Goal: Use online tool/utility

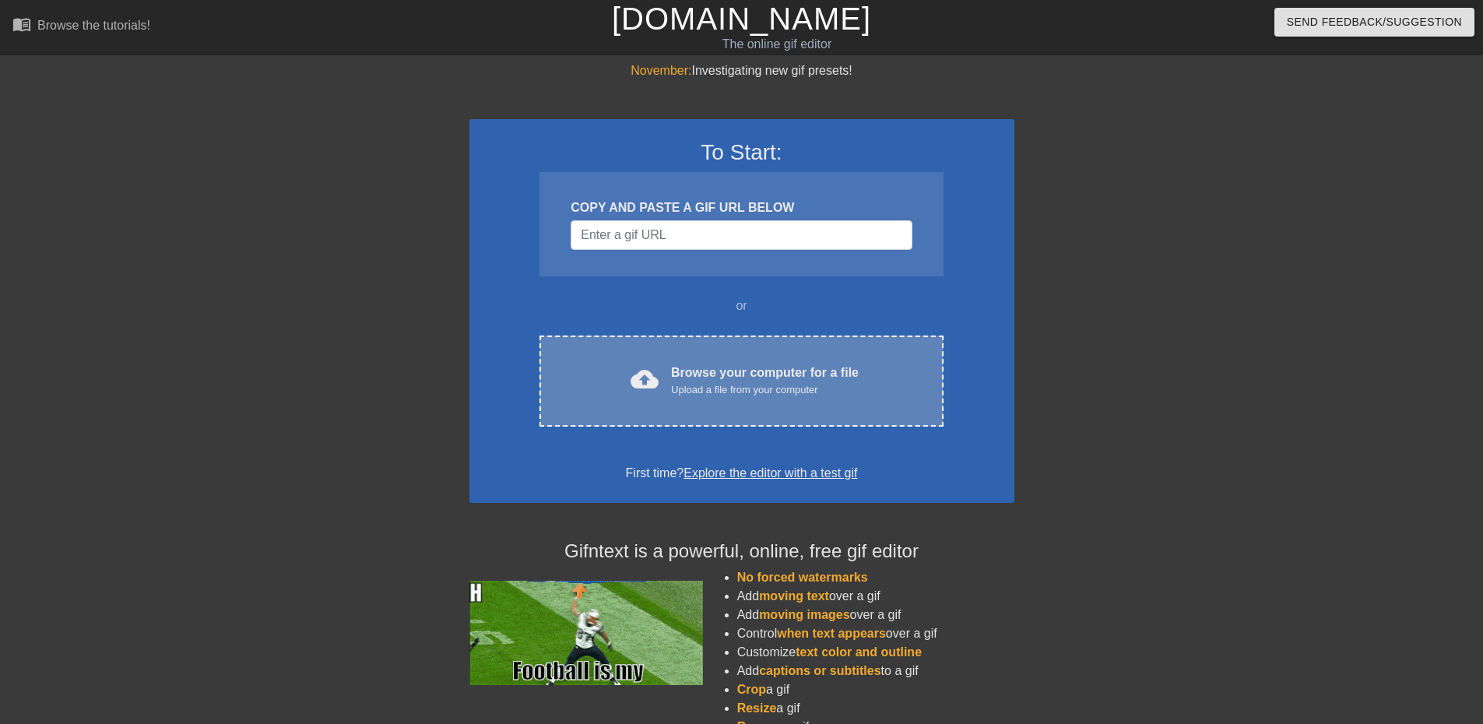
click at [808, 383] on div "Upload a file from your computer" at bounding box center [765, 390] width 188 height 16
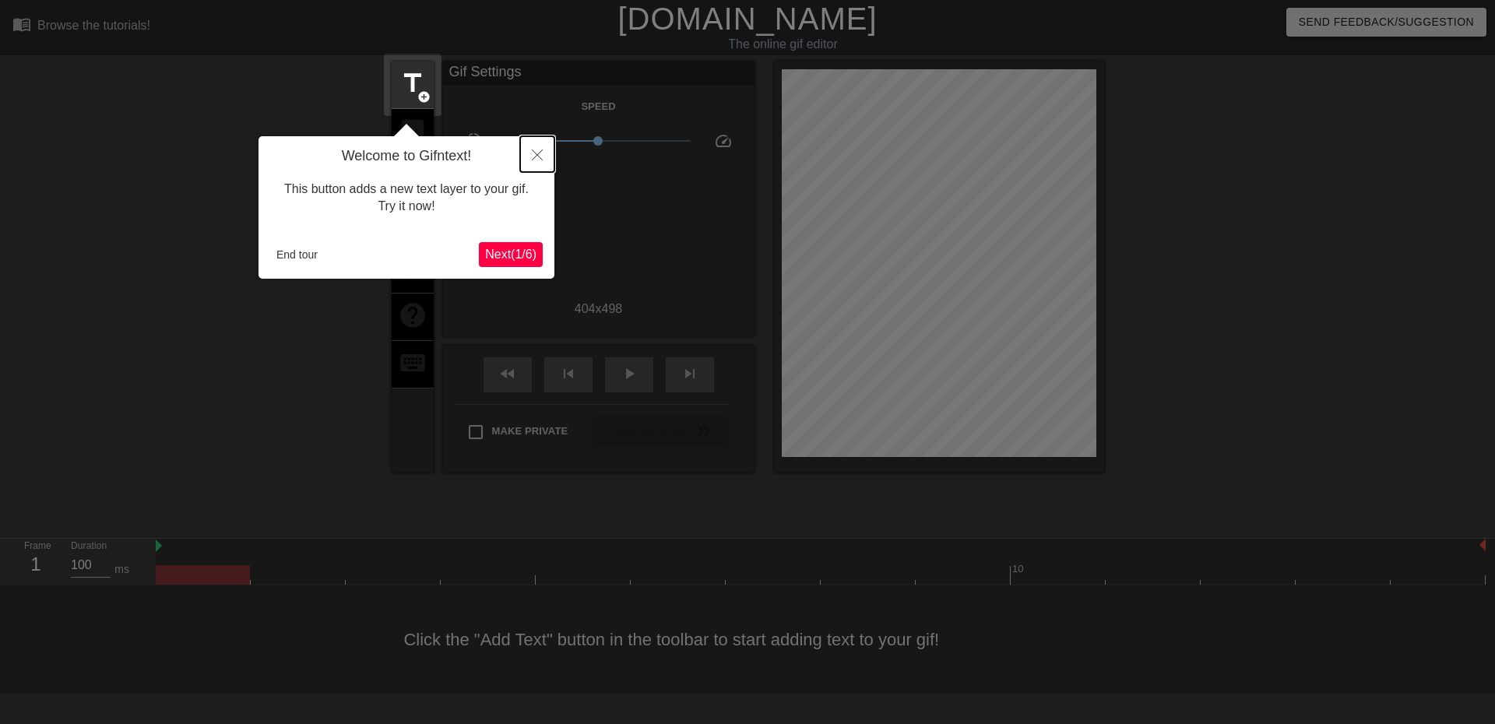
click at [533, 158] on icon "Close" at bounding box center [537, 155] width 11 height 11
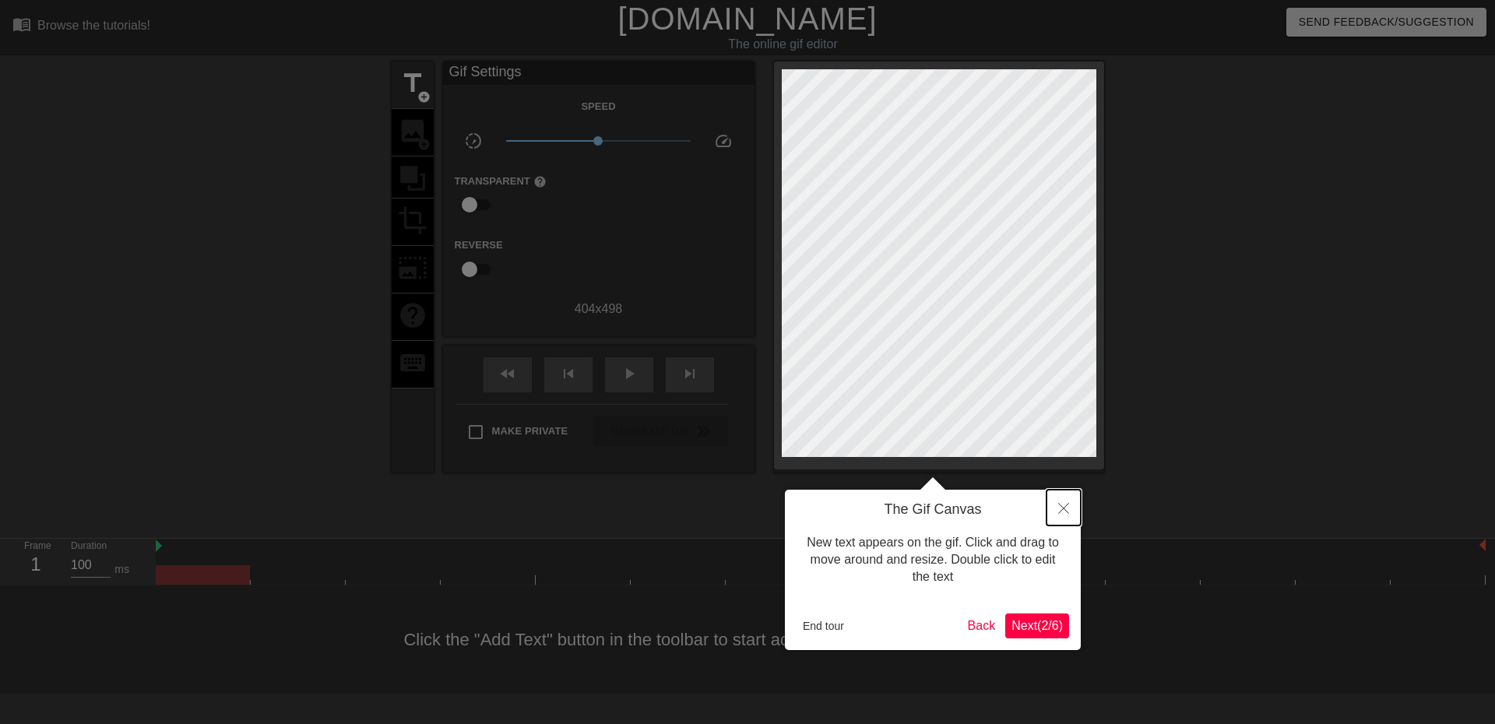
click at [1064, 502] on button "Close" at bounding box center [1064, 508] width 34 height 36
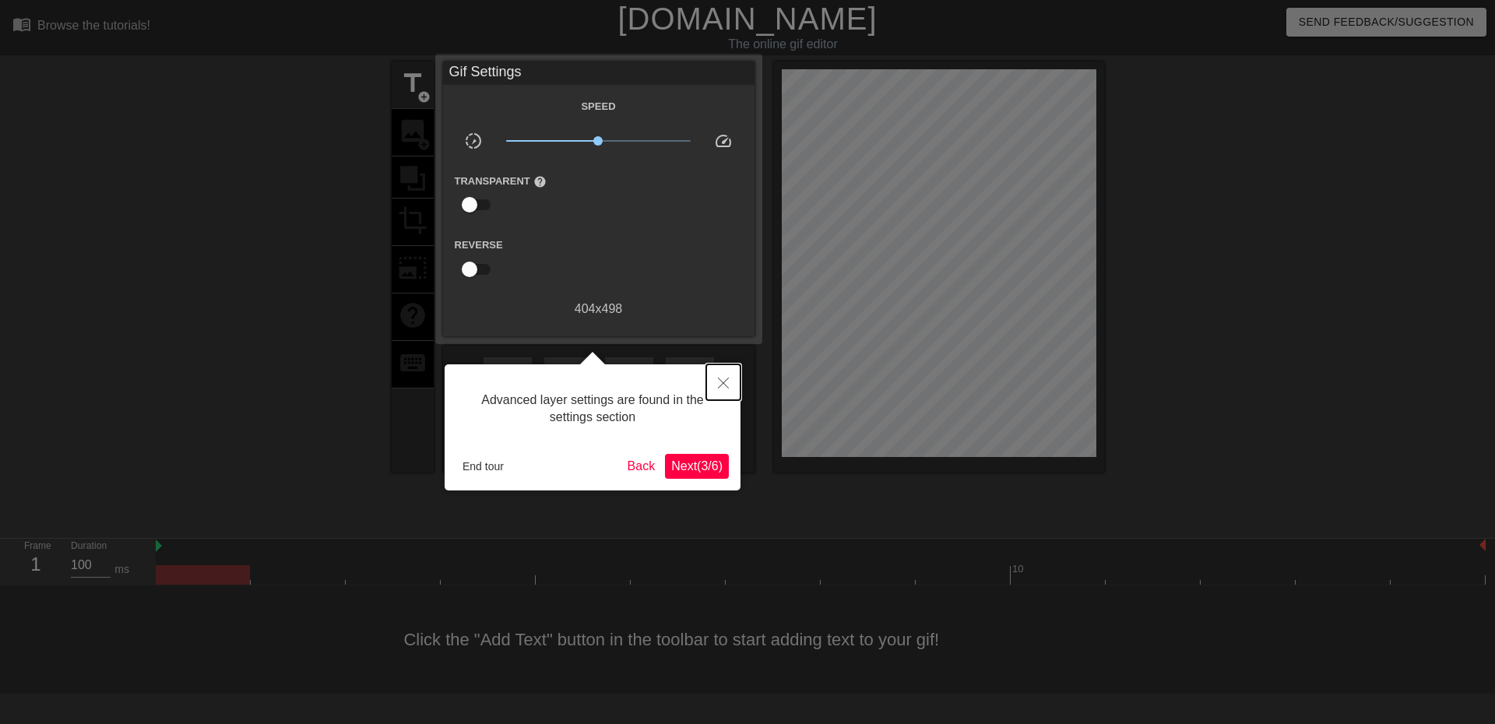
click at [716, 382] on button "Close" at bounding box center [723, 382] width 34 height 36
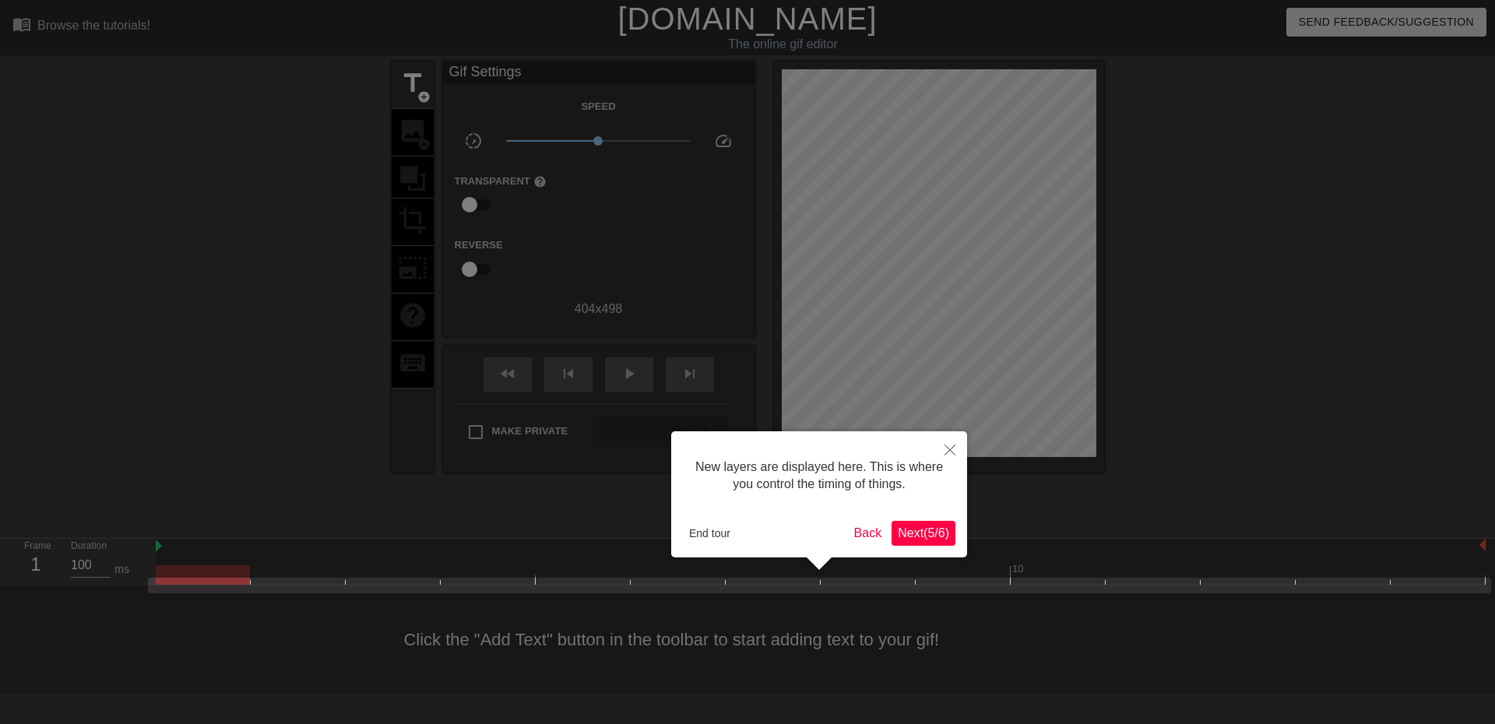
scroll to position [13, 0]
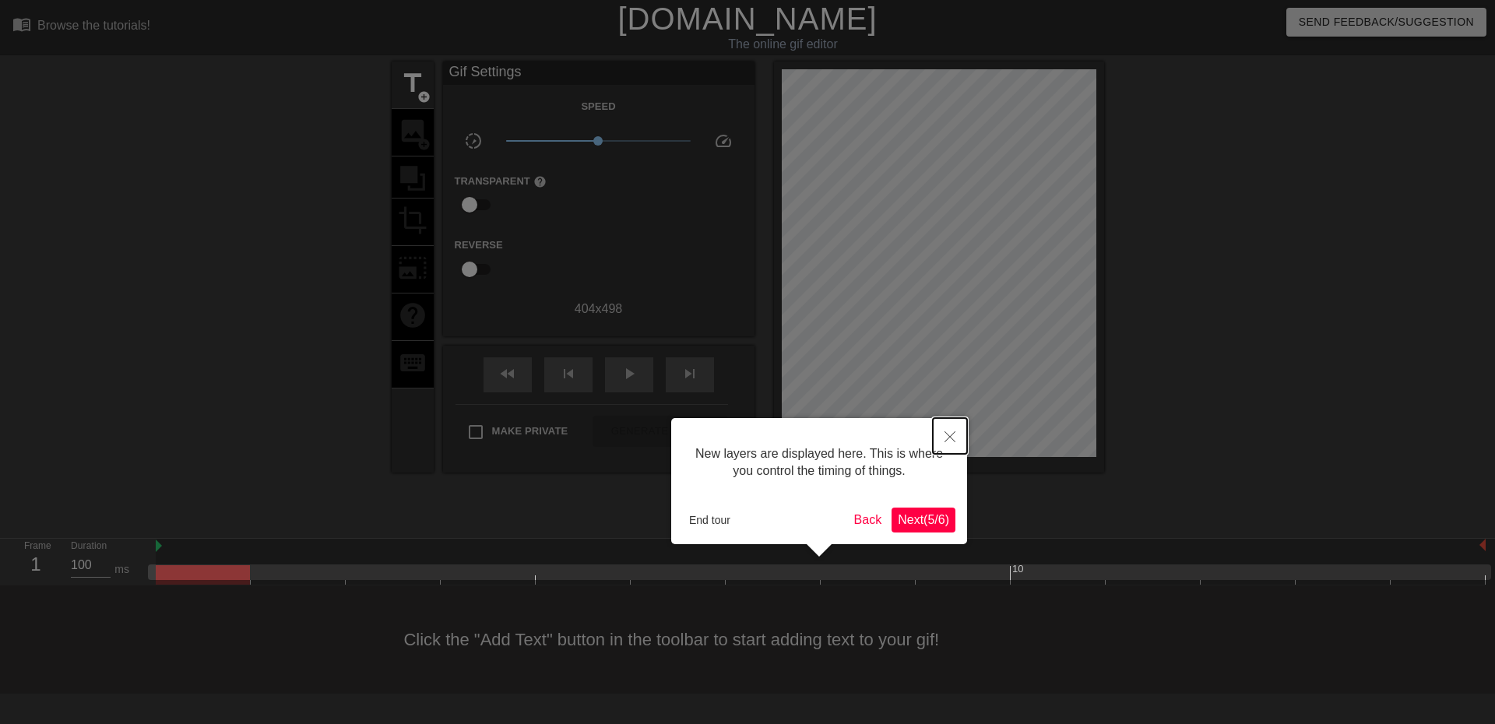
click at [947, 431] on button "Close" at bounding box center [950, 436] width 34 height 36
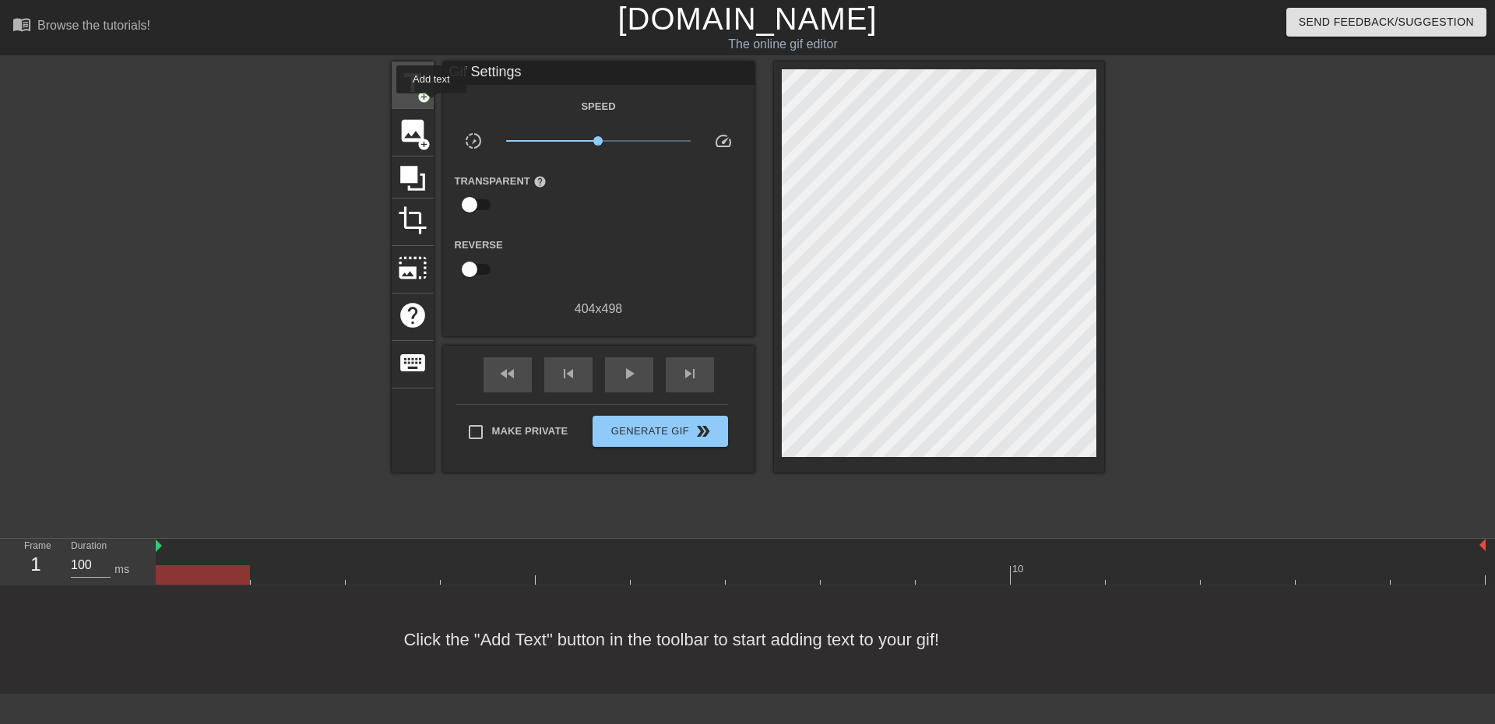
click at [424, 94] on span "add_circle" at bounding box center [423, 96] width 13 height 13
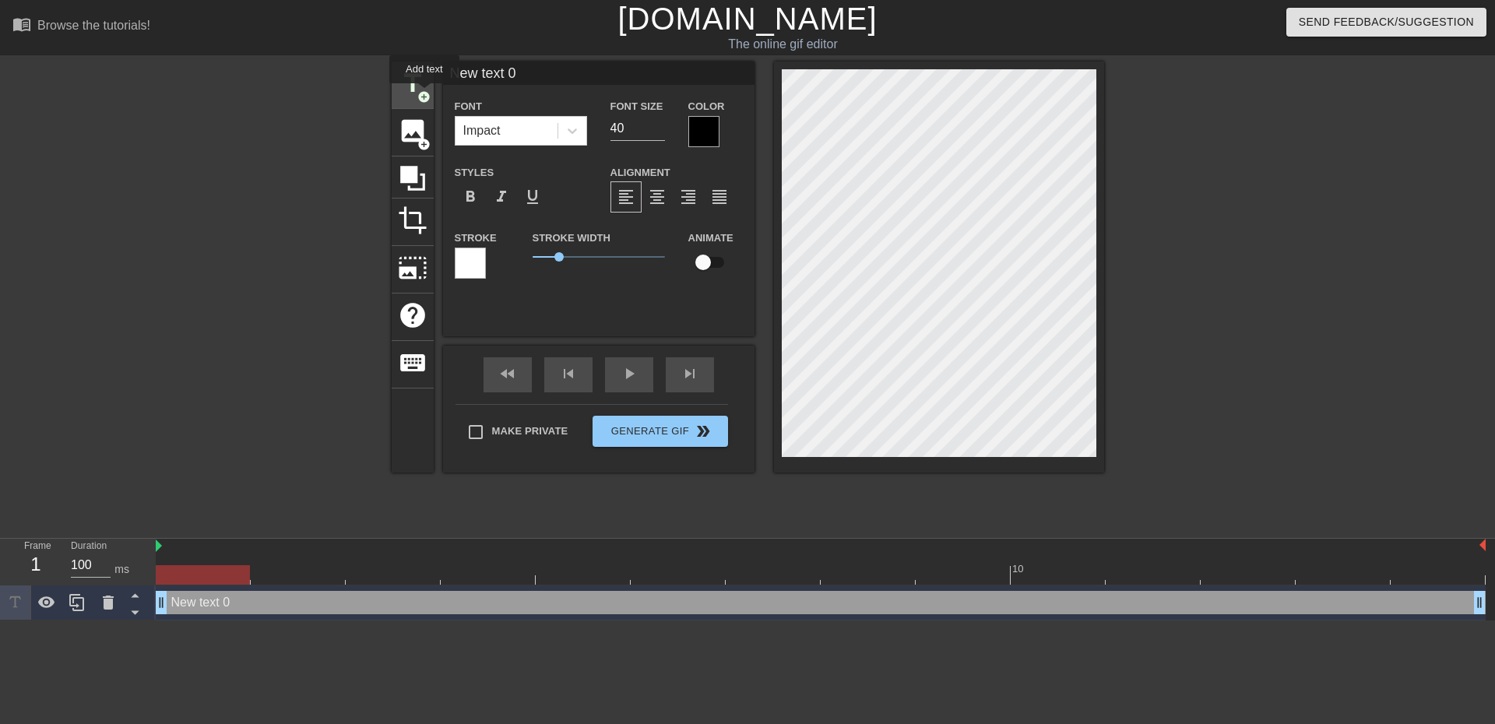
scroll to position [0, 0]
drag, startPoint x: 539, startPoint y: 73, endPoint x: 413, endPoint y: 57, distance: 126.4
click at [414, 58] on div "menu_book Browse the tutorials! [DOMAIN_NAME] The online gif editor Send Feedba…" at bounding box center [747, 310] width 1495 height 621
type input "[PERSON_NAME] 9 da MAD"
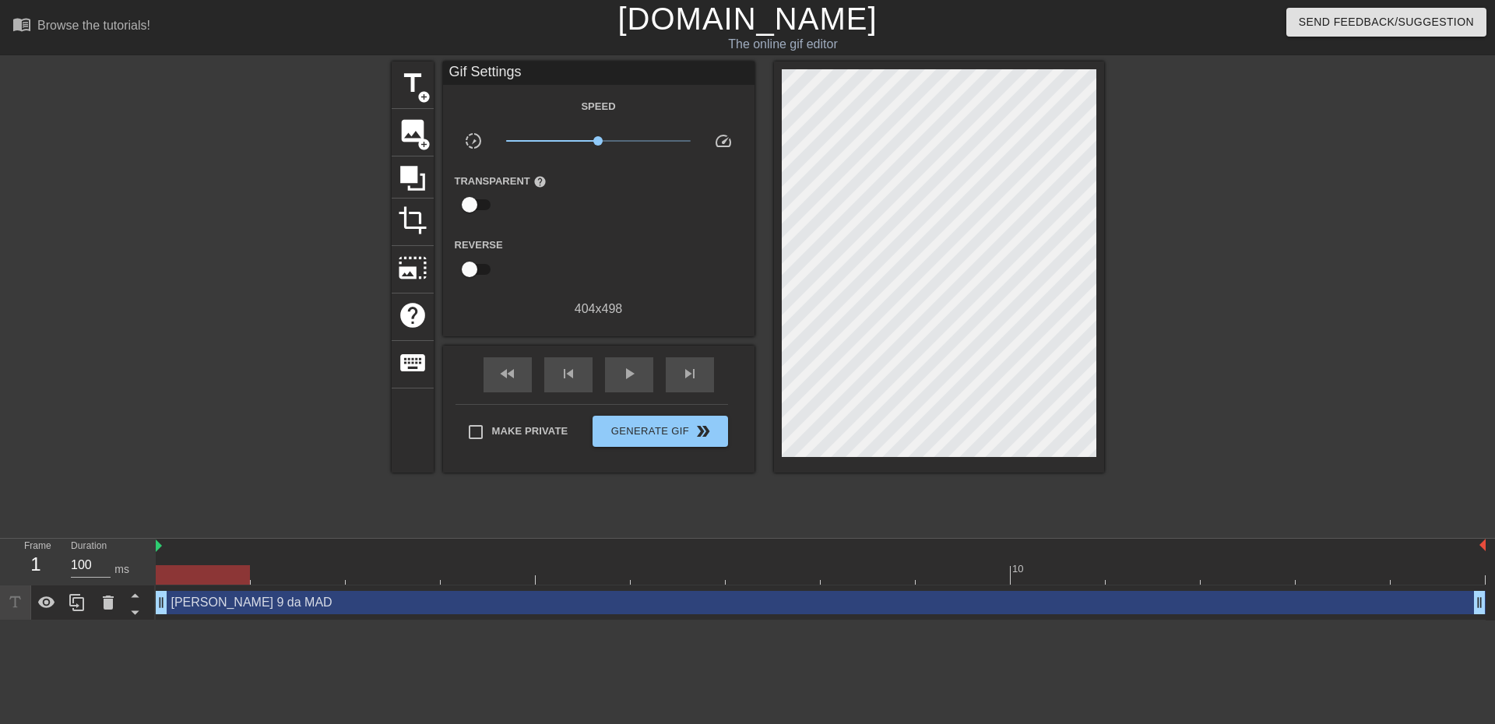
click at [1233, 315] on div at bounding box center [1240, 295] width 234 height 467
click at [706, 436] on span "double_arrow" at bounding box center [703, 431] width 19 height 19
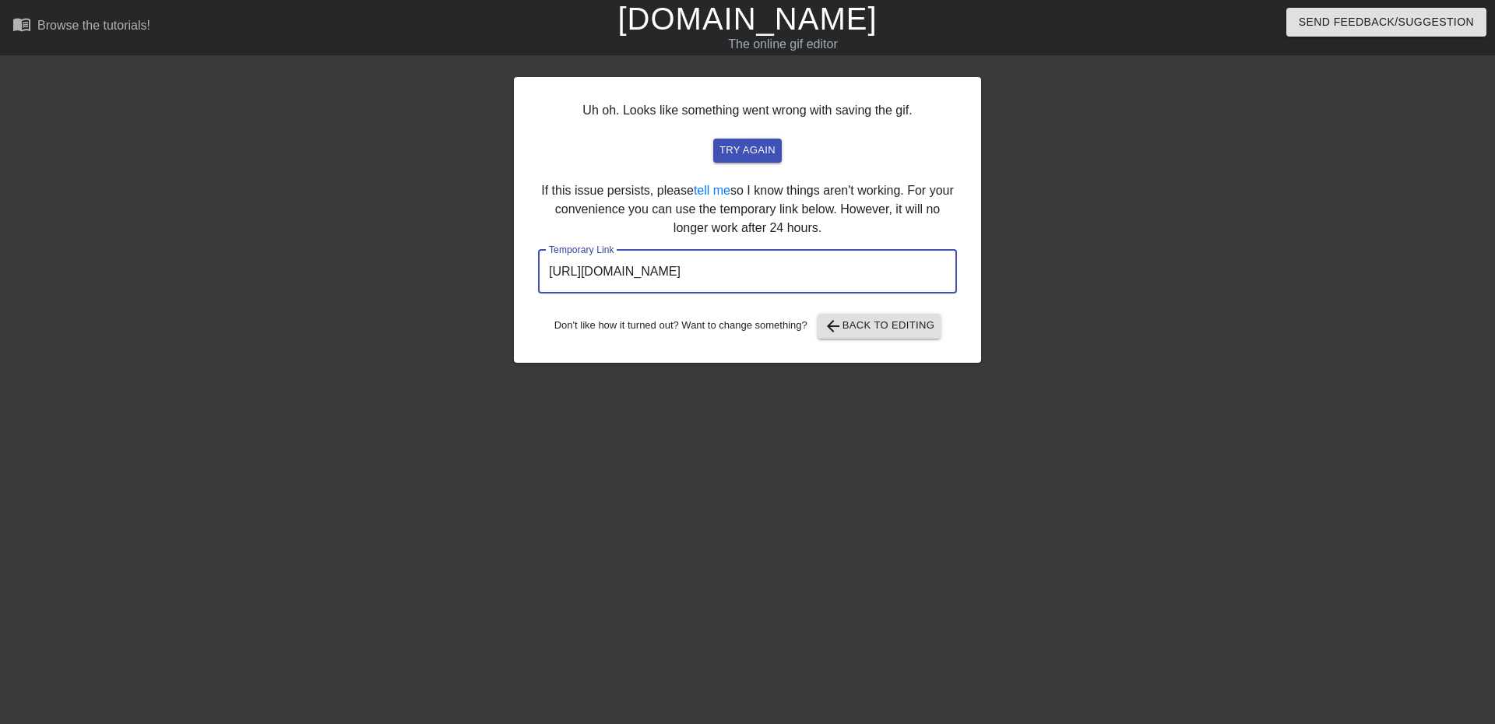
drag, startPoint x: 906, startPoint y: 276, endPoint x: 531, endPoint y: 202, distance: 381.8
click at [447, 264] on div "Uh oh. Looks like something went wrong with saving the gif. try again If this i…" at bounding box center [747, 295] width 1495 height 467
